Goal: Information Seeking & Learning: Learn about a topic

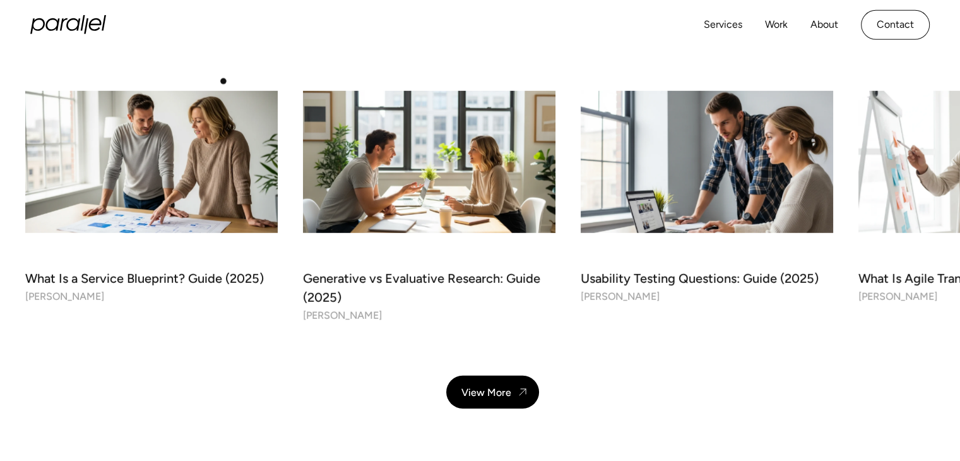
scroll to position [3511, 0]
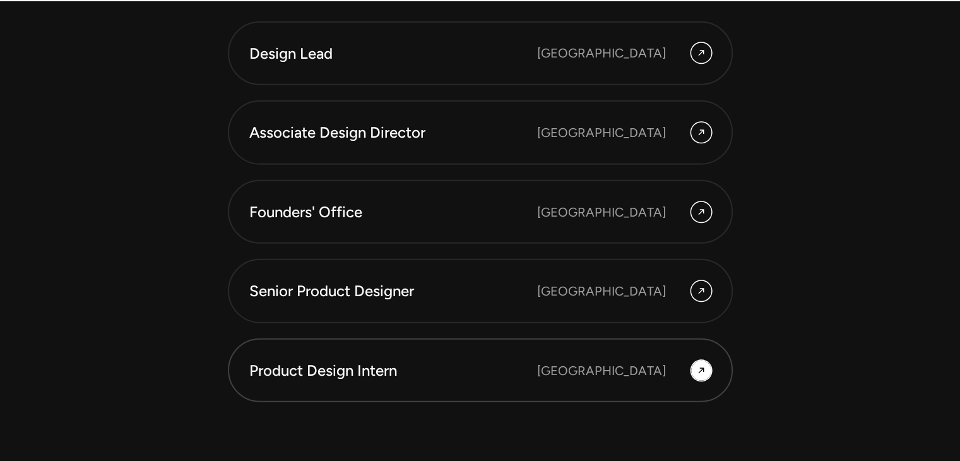
click at [391, 352] on link "Product Design Intern [GEOGRAPHIC_DATA]" at bounding box center [480, 370] width 505 height 64
click at [706, 361] on div "[GEOGRAPHIC_DATA]" at bounding box center [624, 371] width 174 height 20
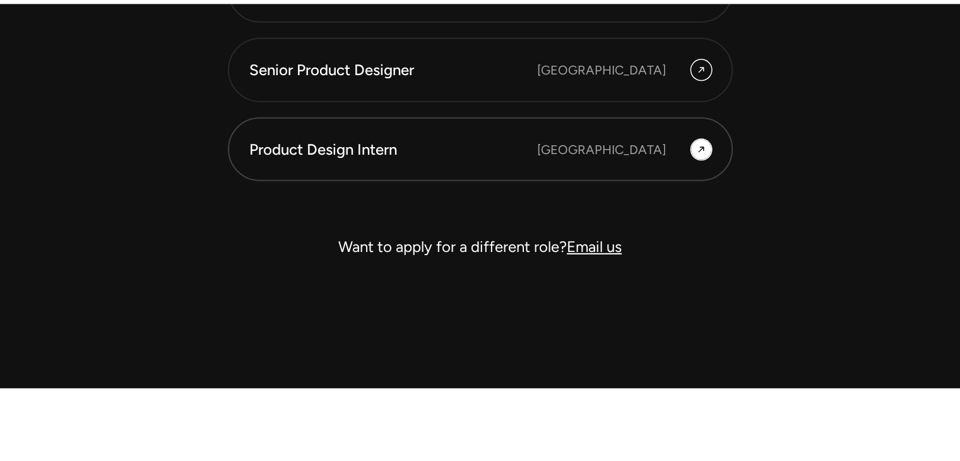
scroll to position [3700, 0]
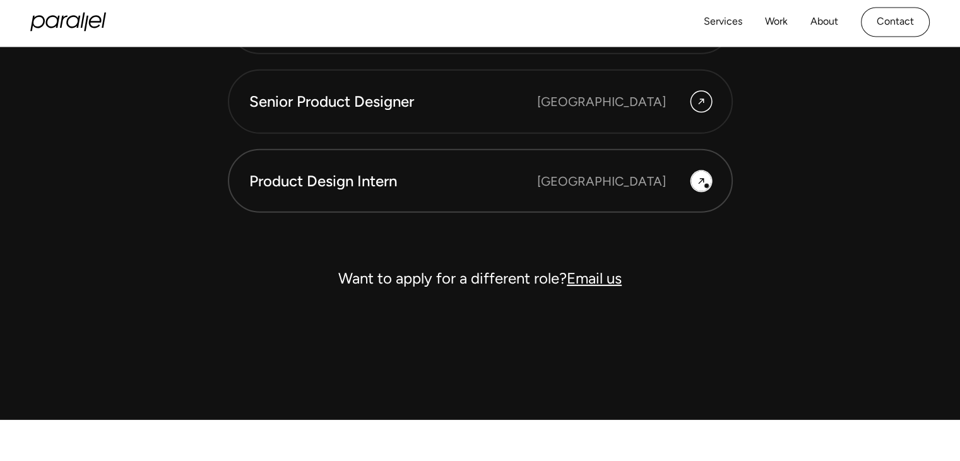
click at [706, 184] on div at bounding box center [701, 181] width 20 height 20
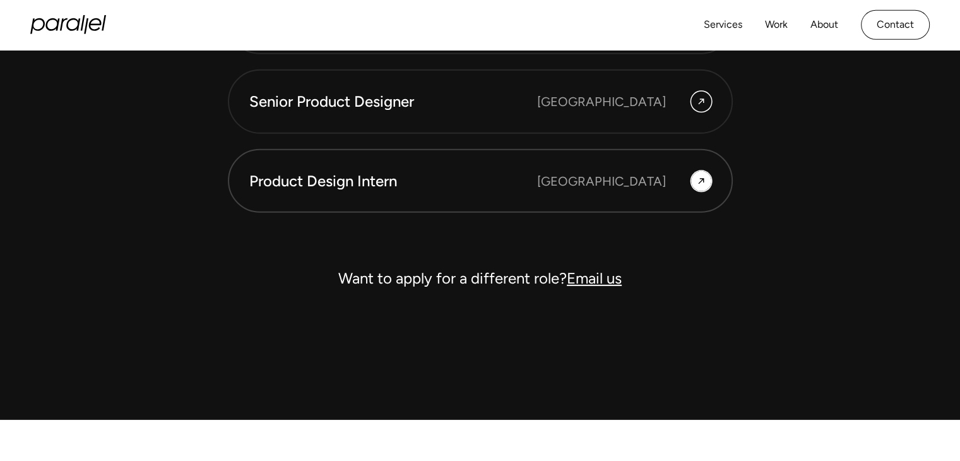
click at [552, 188] on link "Product Design Intern [GEOGRAPHIC_DATA]" at bounding box center [480, 181] width 505 height 64
click at [289, 184] on div "Product Design Intern" at bounding box center [393, 180] width 288 height 21
click at [700, 176] on icon at bounding box center [701, 181] width 10 height 15
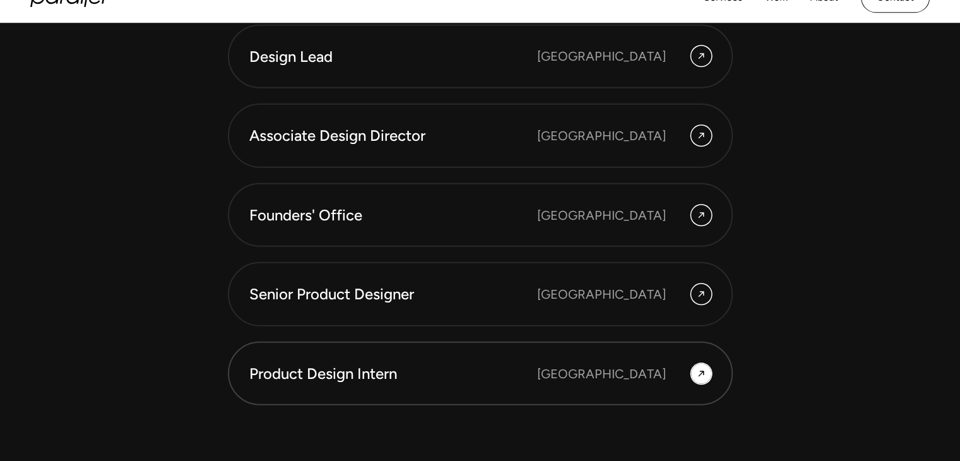
scroll to position [3511, 0]
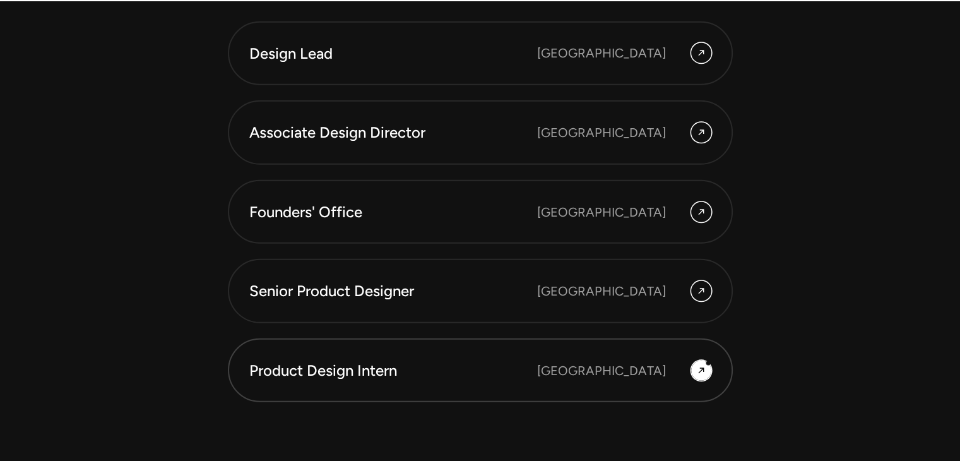
click at [705, 363] on icon at bounding box center [701, 370] width 10 height 15
click at [623, 365] on div "[GEOGRAPHIC_DATA]" at bounding box center [601, 370] width 129 height 19
click at [462, 360] on div "Product Design Intern" at bounding box center [393, 370] width 288 height 21
click at [360, 370] on div "Product Design Intern" at bounding box center [393, 370] width 288 height 21
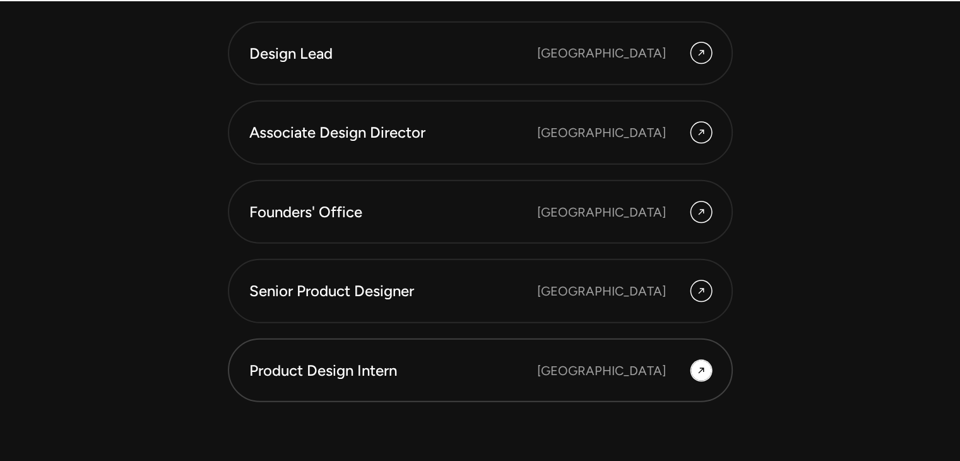
click at [700, 377] on div "Product Design Intern [GEOGRAPHIC_DATA]" at bounding box center [480, 370] width 462 height 21
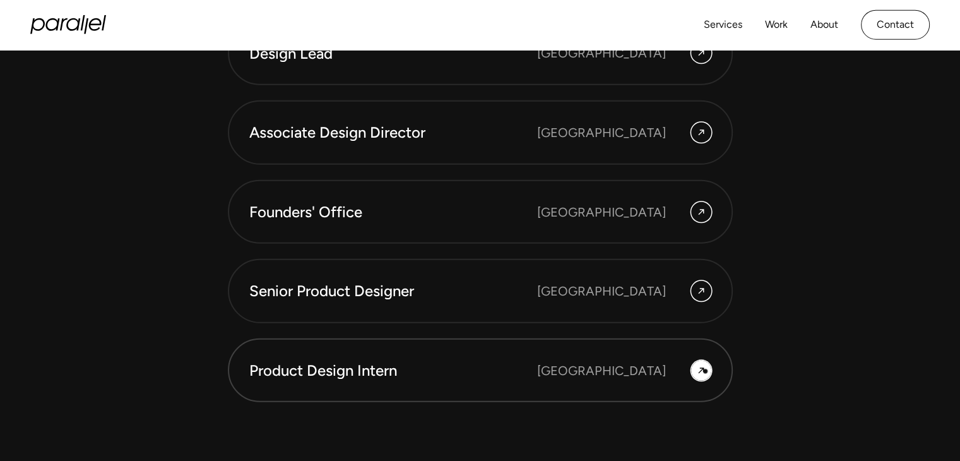
click at [706, 371] on div at bounding box center [701, 371] width 20 height 20
click at [307, 381] on link "Product Design Intern [GEOGRAPHIC_DATA]" at bounding box center [480, 370] width 505 height 64
click at [635, 282] on div "[GEOGRAPHIC_DATA]" at bounding box center [601, 291] width 129 height 19
click at [630, 229] on link "Founders' Office Bengaluru" at bounding box center [480, 212] width 505 height 64
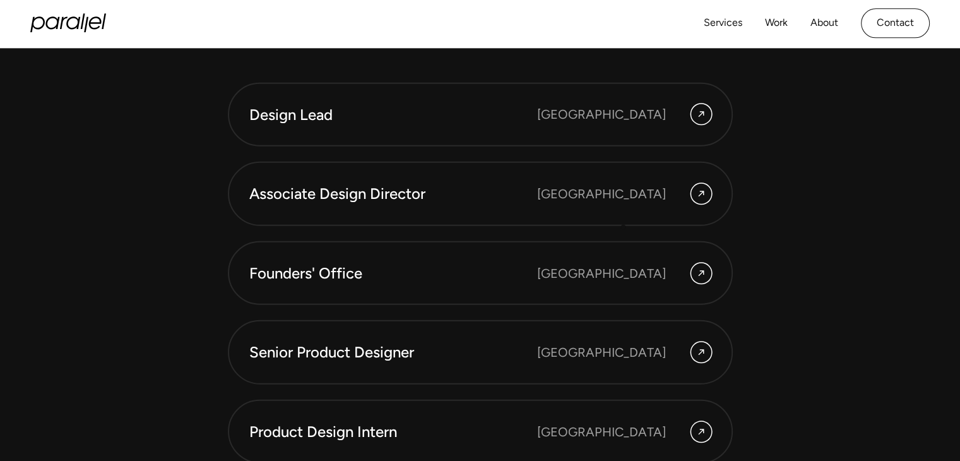
scroll to position [3448, 0]
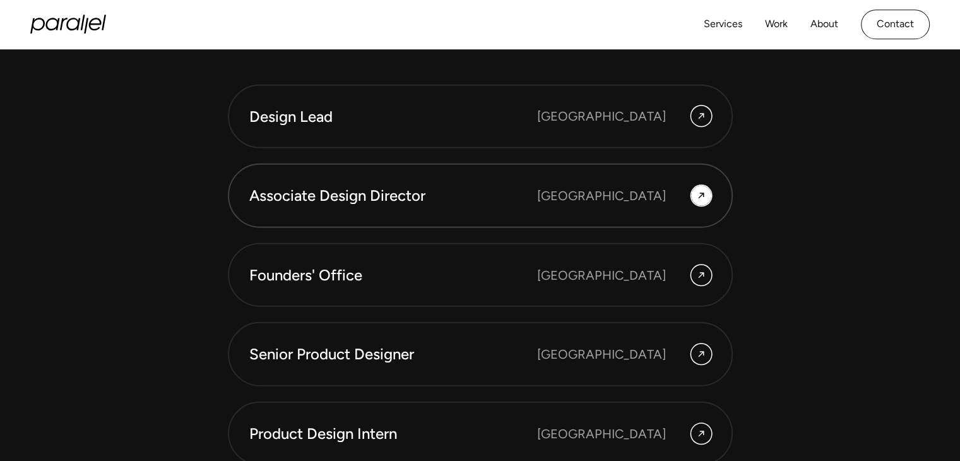
click at [635, 194] on div "[GEOGRAPHIC_DATA]" at bounding box center [601, 195] width 129 height 19
click at [612, 126] on link "Design Lead Bangalore" at bounding box center [480, 117] width 505 height 64
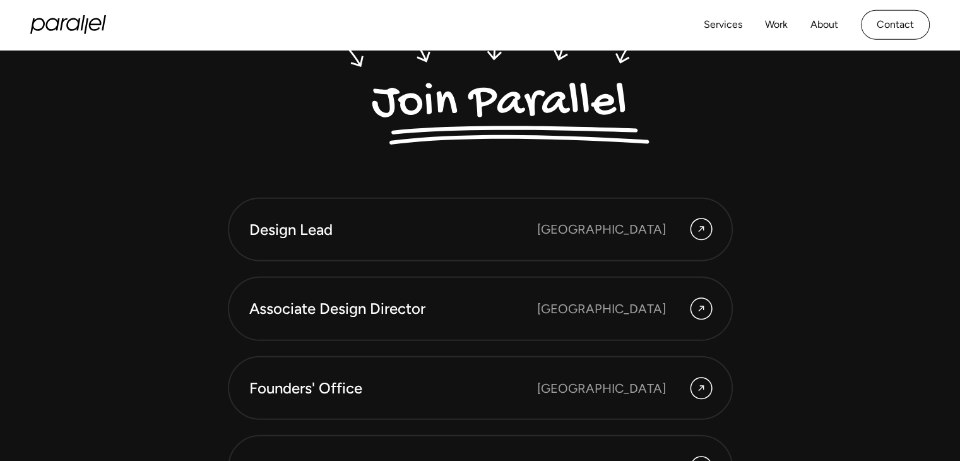
scroll to position [3322, 0]
